Goal: Navigation & Orientation: Go to known website

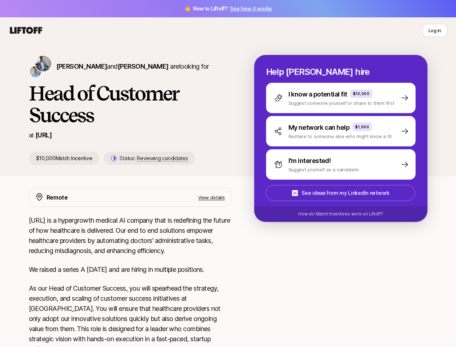
click at [26, 30] on icon at bounding box center [26, 30] width 35 height 10
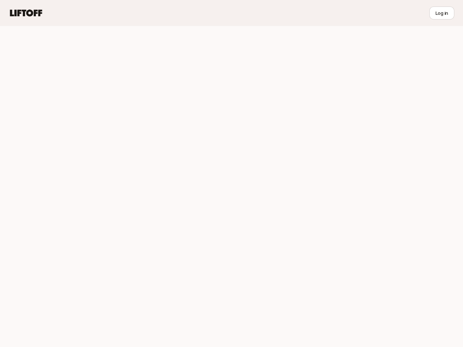
click at [435, 30] on div at bounding box center [231, 186] width 463 height 321
click at [72, 66] on div at bounding box center [231, 186] width 463 height 321
click at [124, 66] on div at bounding box center [231, 186] width 463 height 321
click at [142, 137] on div at bounding box center [231, 186] width 463 height 321
click at [350, 98] on div at bounding box center [231, 186] width 463 height 321
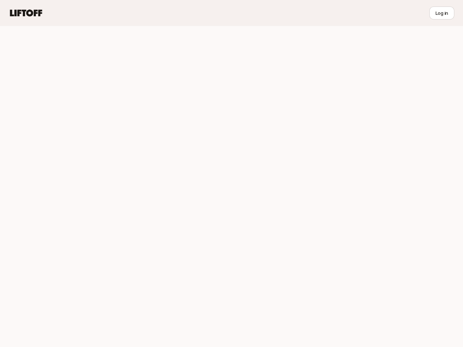
click at [350, 131] on div at bounding box center [231, 186] width 463 height 321
click at [350, 164] on div at bounding box center [231, 186] width 463 height 321
click at [350, 193] on div at bounding box center [231, 186] width 463 height 321
click at [350, 214] on div at bounding box center [231, 186] width 463 height 321
